Goal: Navigation & Orientation: Find specific page/section

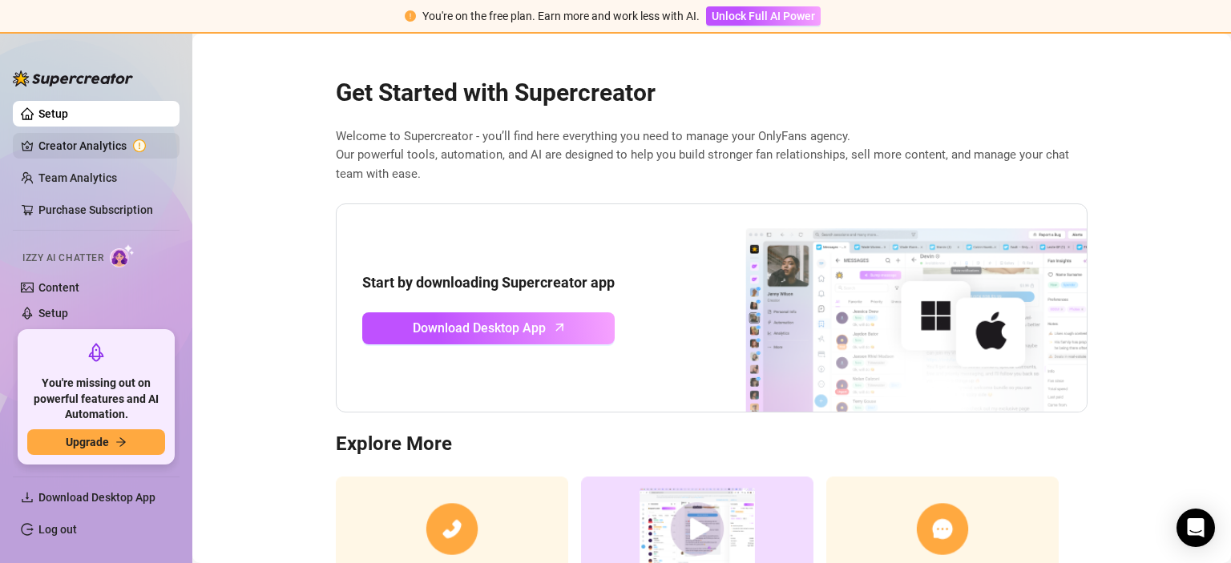
click at [84, 151] on link "Creator Analytics" at bounding box center [102, 146] width 128 height 26
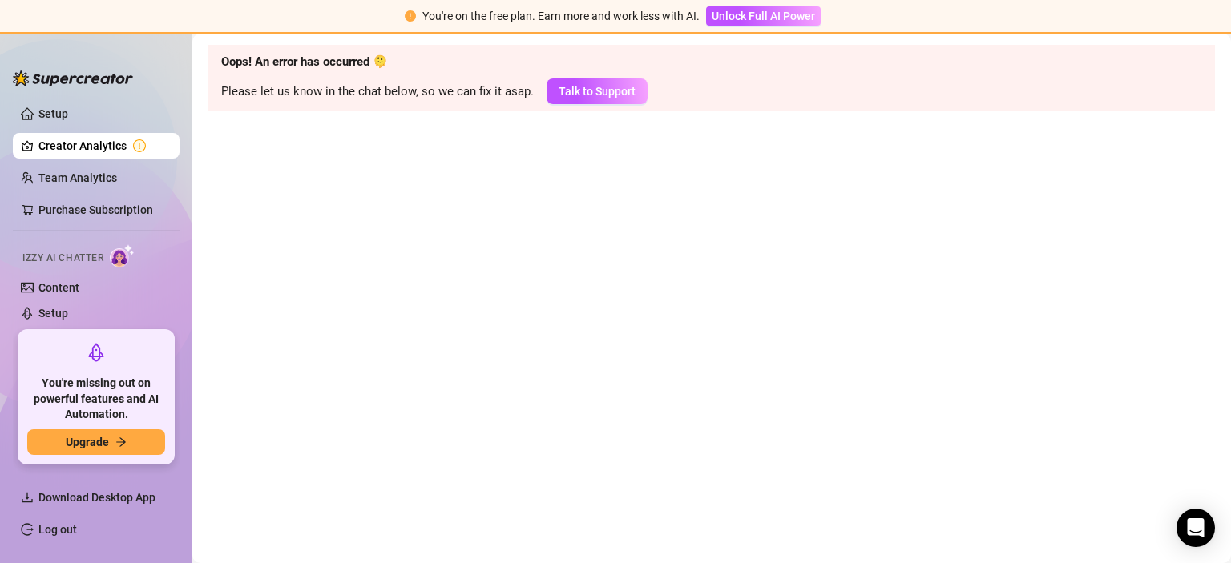
click at [92, 145] on link "Creator Analytics" at bounding box center [102, 146] width 128 height 26
click at [89, 176] on link "Team Analytics" at bounding box center [77, 177] width 79 height 13
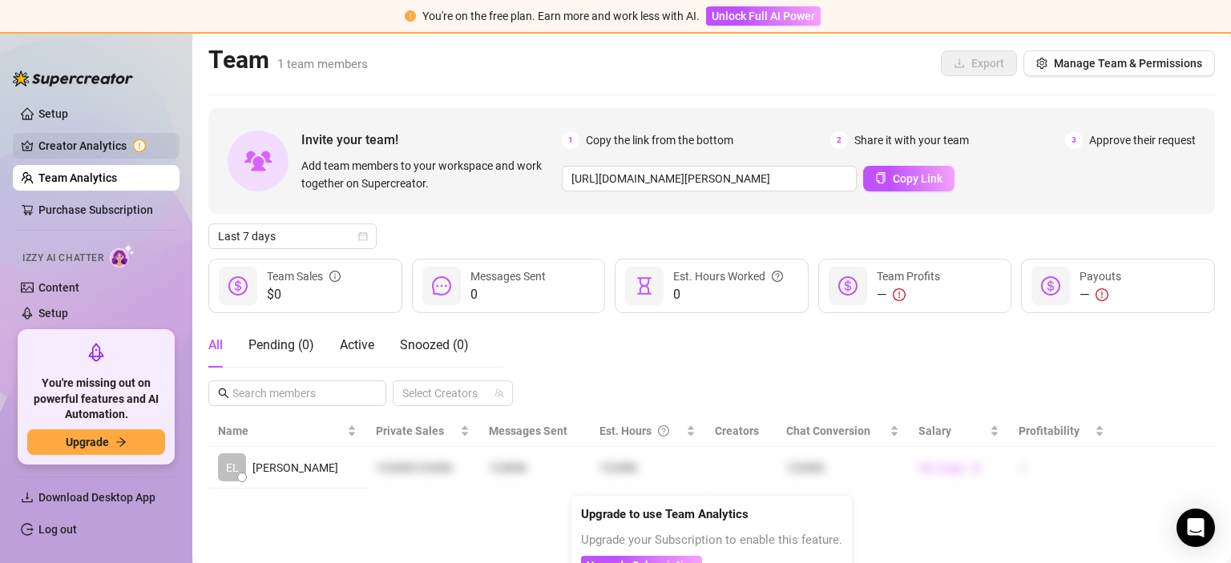
click at [79, 150] on link "Creator Analytics" at bounding box center [102, 146] width 128 height 26
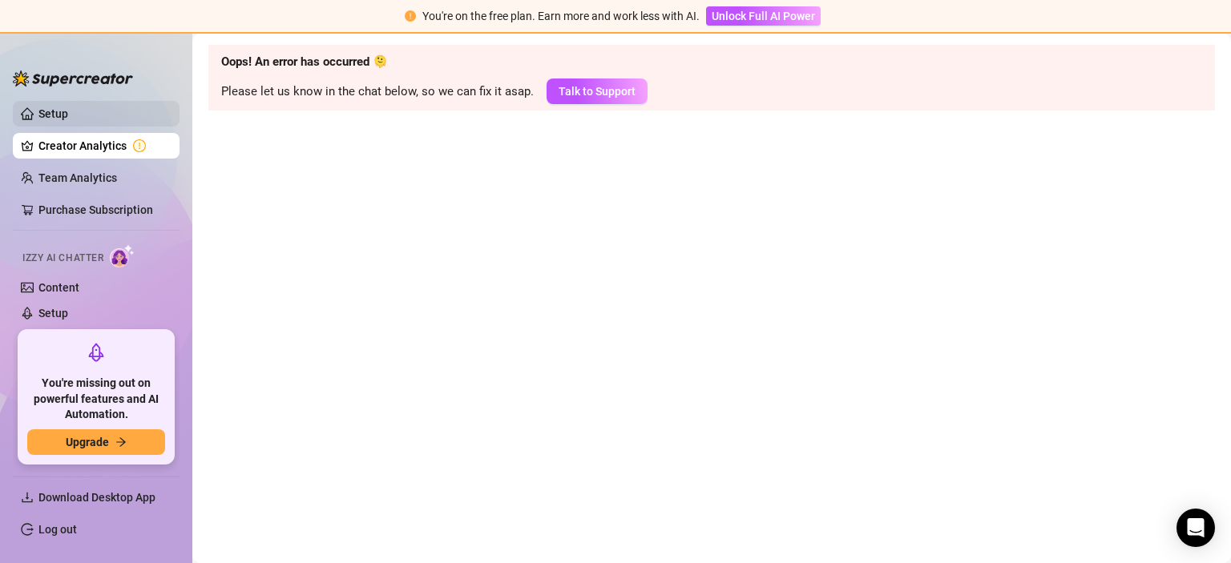
click at [68, 117] on link "Setup" at bounding box center [53, 113] width 30 height 13
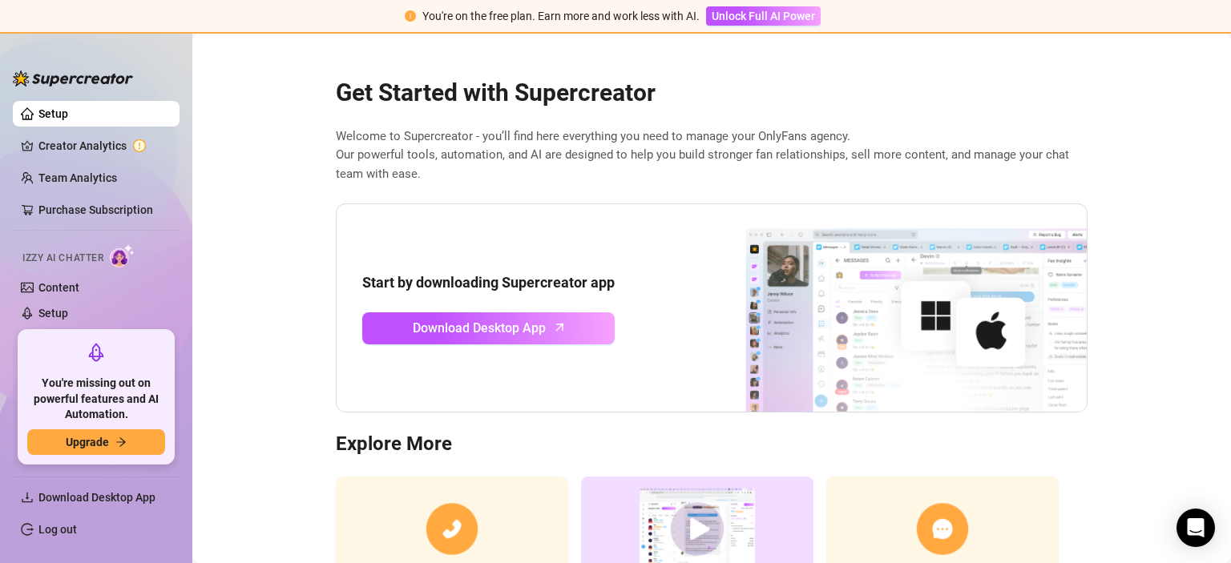
scroll to position [130, 0]
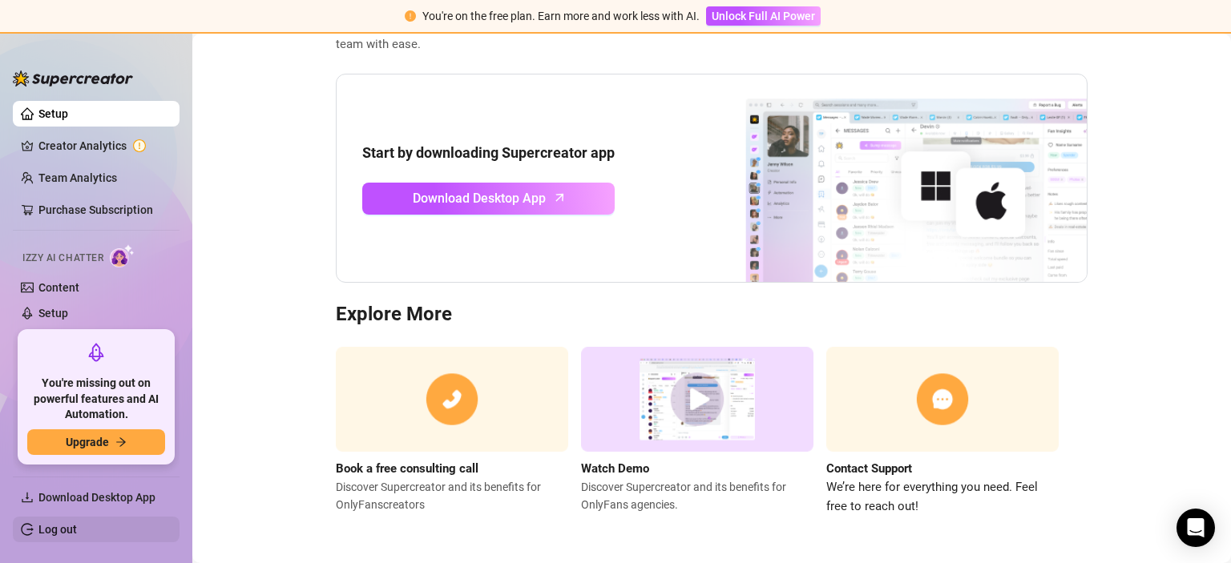
click at [54, 532] on link "Log out" at bounding box center [57, 529] width 38 height 13
